Goal: Find specific page/section: Find specific page/section

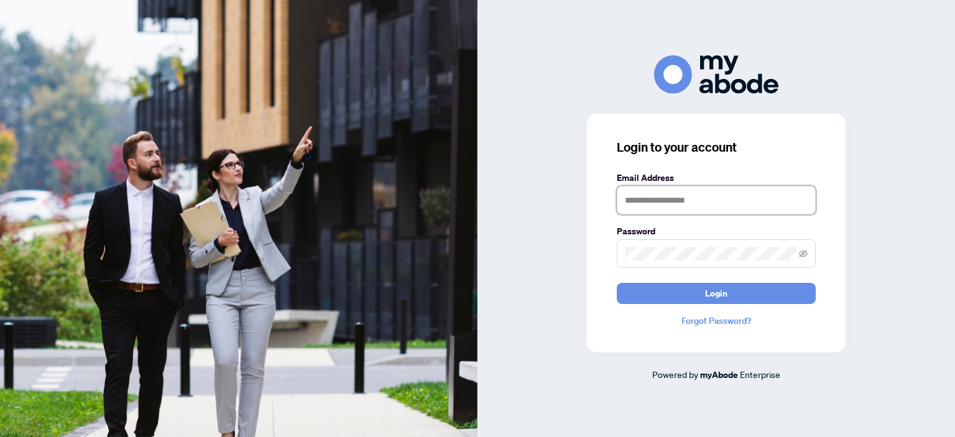
click at [617, 193] on input "text" at bounding box center [716, 200] width 199 height 29
type input "**********"
click at [644, 245] on span at bounding box center [716, 253] width 199 height 29
click at [617, 283] on button "Login" at bounding box center [716, 293] width 199 height 21
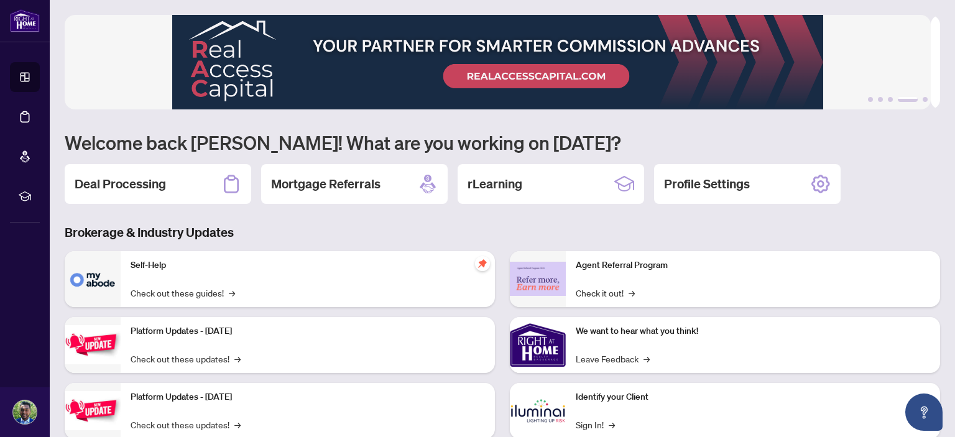
click at [482, 224] on h3 "Brokerage & Industry Updates" at bounding box center [502, 232] width 875 height 17
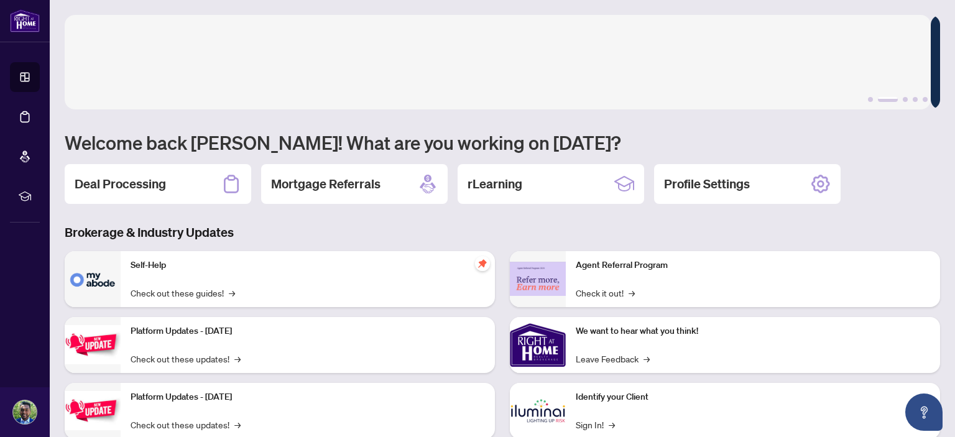
scroll to position [99, 0]
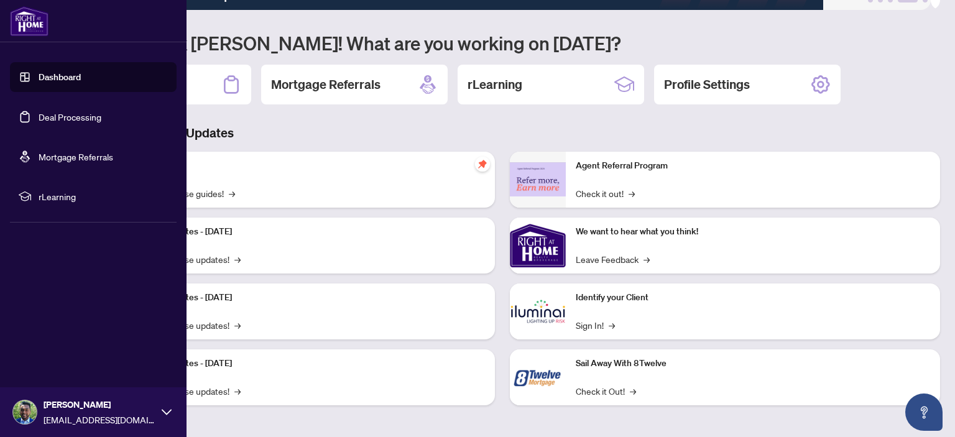
click at [99, 119] on link "Deal Processing" at bounding box center [70, 116] width 63 height 11
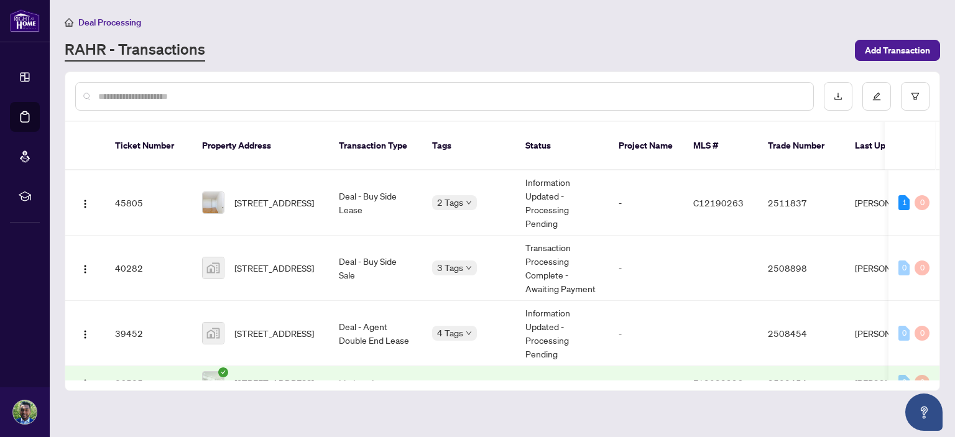
click at [449, 22] on div "Deal Processing" at bounding box center [502, 22] width 875 height 14
click at [126, 24] on span "Deal Processing" at bounding box center [109, 22] width 63 height 11
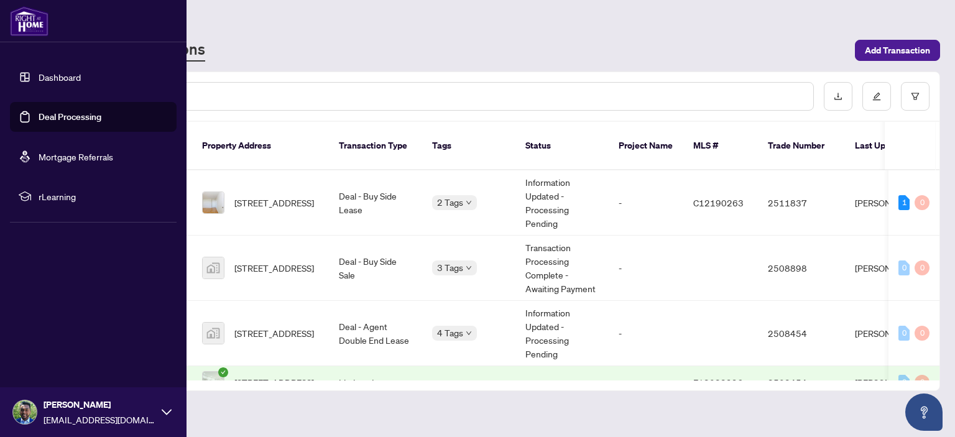
click at [56, 83] on link "Dashboard" at bounding box center [60, 76] width 42 height 11
